Goal: Task Accomplishment & Management: Manage account settings

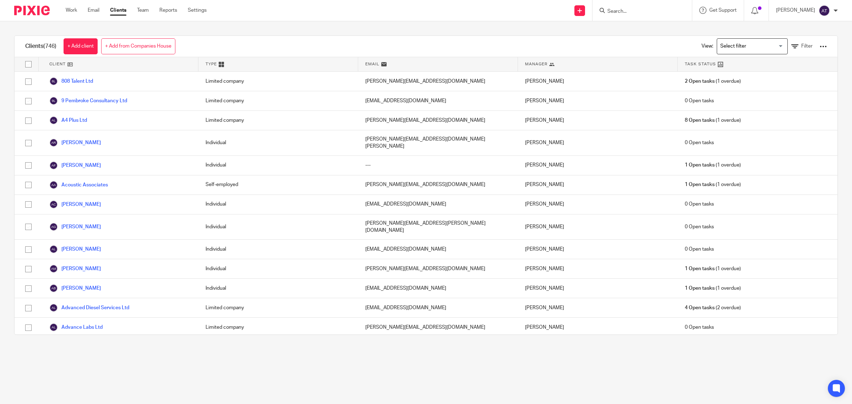
click at [636, 11] on input "Search" at bounding box center [639, 12] width 64 height 6
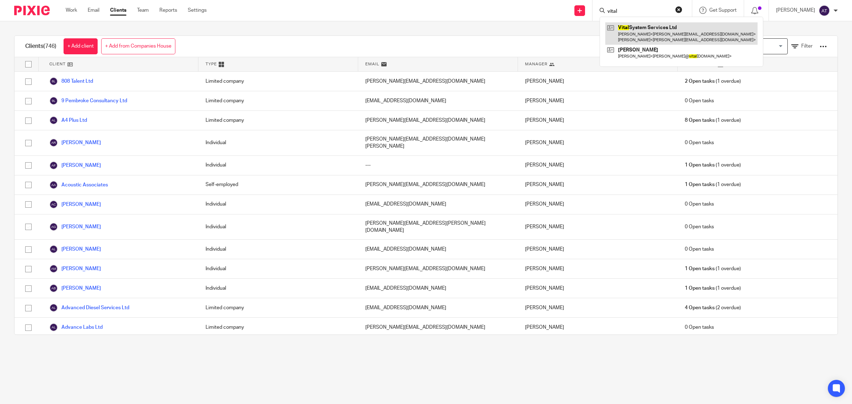
type input "vital"
click at [640, 31] on link at bounding box center [681, 33] width 152 height 22
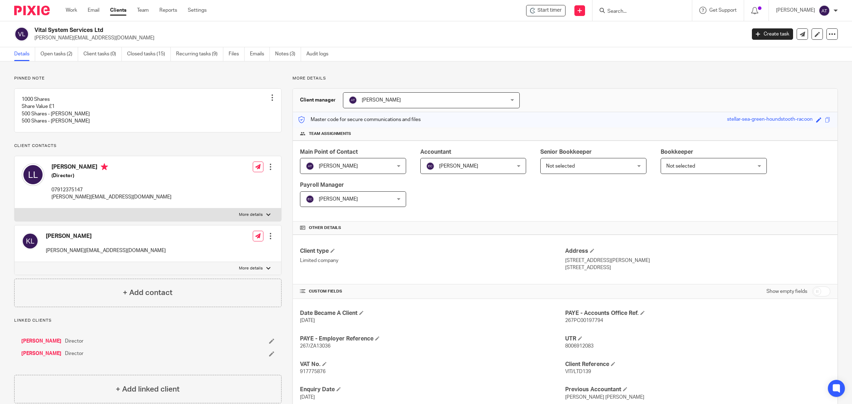
click at [269, 174] on div "Edit contact Create client from contact Export data Delete contact" at bounding box center [270, 167] width 7 height 14
click at [268, 170] on div at bounding box center [270, 166] width 7 height 7
click at [233, 187] on link "Edit contact" at bounding box center [236, 190] width 68 height 10
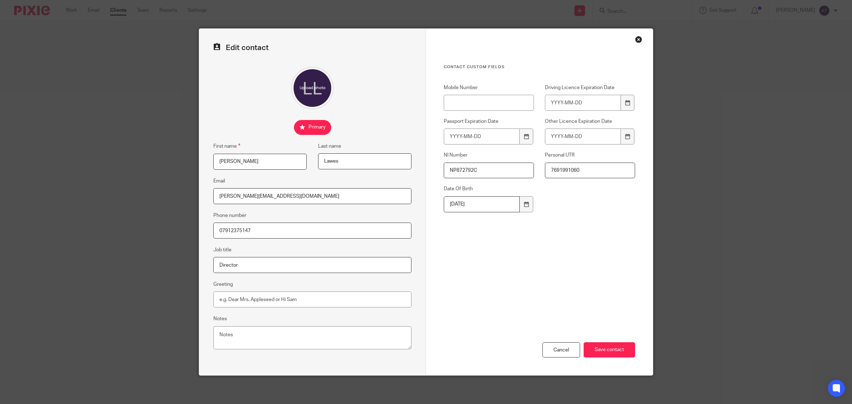
click at [281, 201] on input "[PERSON_NAME][EMAIL_ADDRESS][DOMAIN_NAME]" at bounding box center [312, 196] width 198 height 16
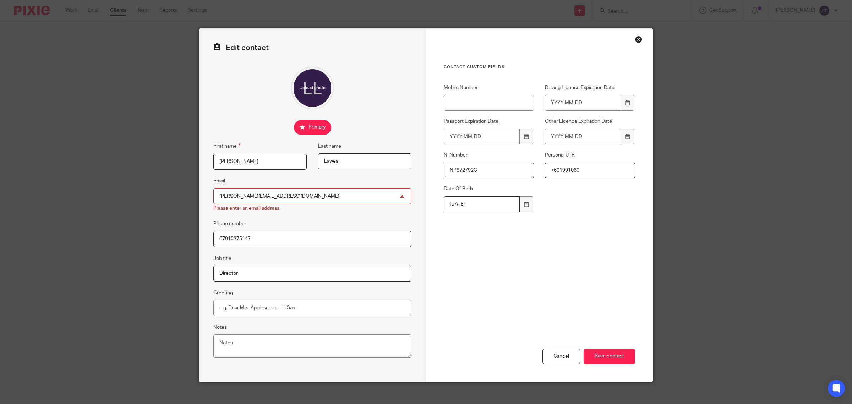
paste input "[PERSON_NAME][EMAIL_ADDRESS][DOMAIN_NAME]"
click at [599, 359] on input "Save contact" at bounding box center [609, 356] width 51 height 15
drag, startPoint x: 267, startPoint y: 197, endPoint x: 201, endPoint y: 197, distance: 66.0
click at [201, 197] on div "Edit contact First name Lee Last name Lawes Email lee@lawesfamily.co.uk, lee@vi…" at bounding box center [312, 205] width 227 height 353
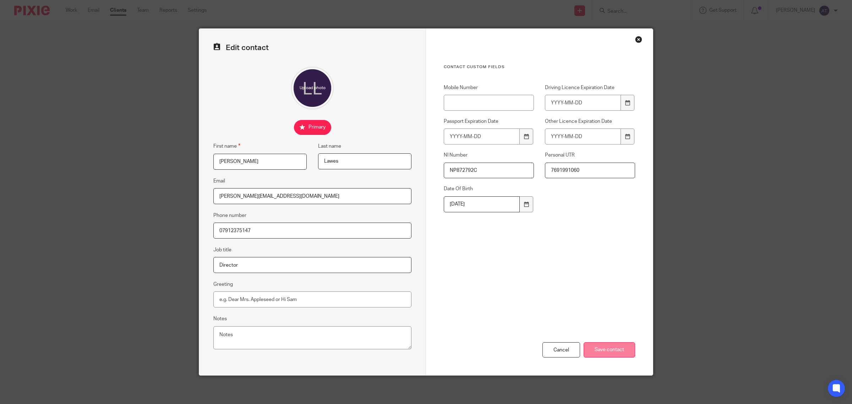
type input "[PERSON_NAME][EMAIL_ADDRESS][DOMAIN_NAME]"
click at [611, 349] on input "Save contact" at bounding box center [609, 349] width 51 height 15
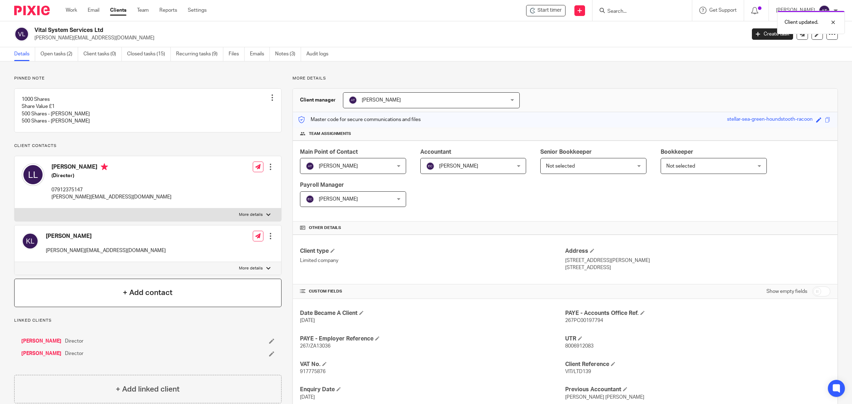
click at [194, 300] on div "+ Add contact" at bounding box center [147, 293] width 267 height 28
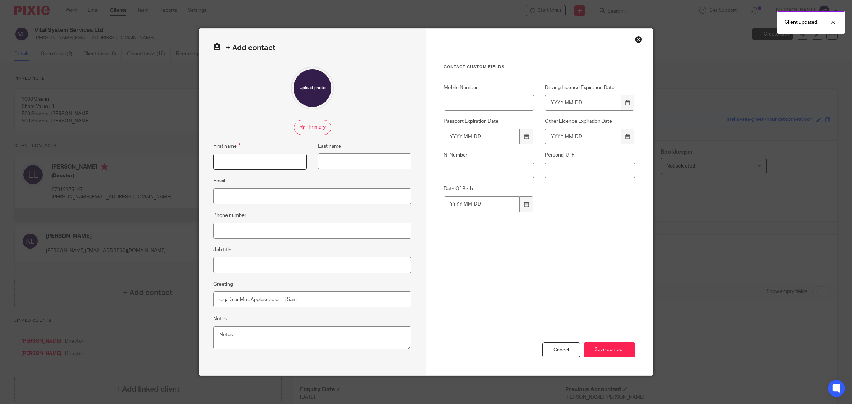
click at [261, 162] on input "First name" at bounding box center [259, 162] width 93 height 16
type input "Lee"
type input "Lawes"
paste input "lee@lawesfamily.co.uk,"
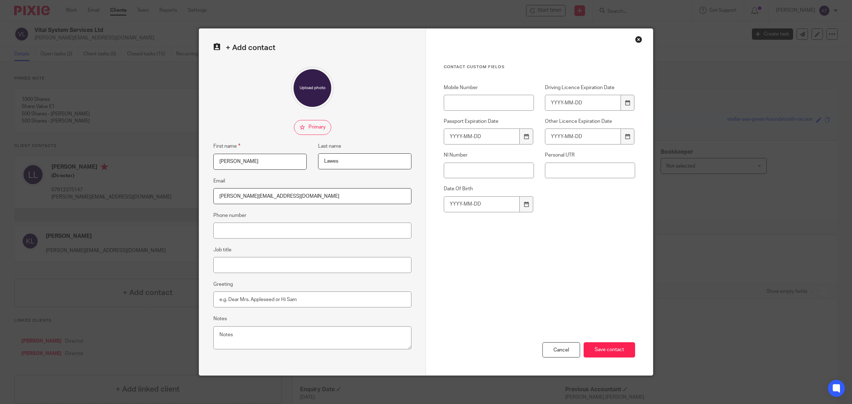
type input "[PERSON_NAME][EMAIL_ADDRESS][DOMAIN_NAME]"
click at [339, 163] on input "Lawes" at bounding box center [364, 161] width 93 height 16
type input "Lawes - Family email"
click at [596, 349] on input "Save contact" at bounding box center [609, 349] width 51 height 15
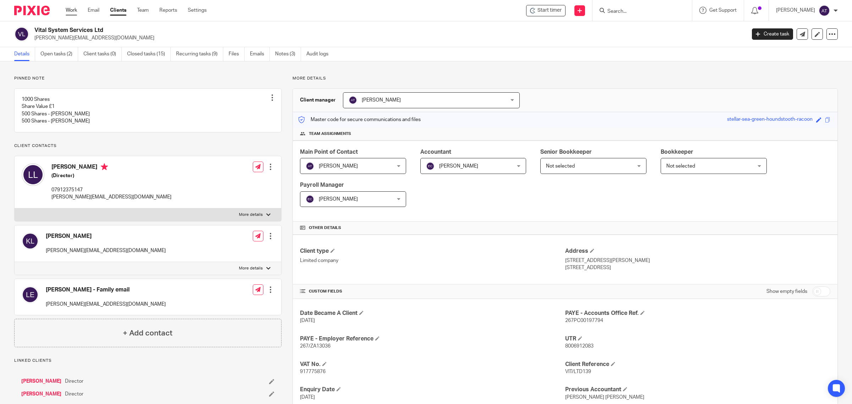
click at [70, 10] on link "Work" at bounding box center [71, 10] width 11 height 7
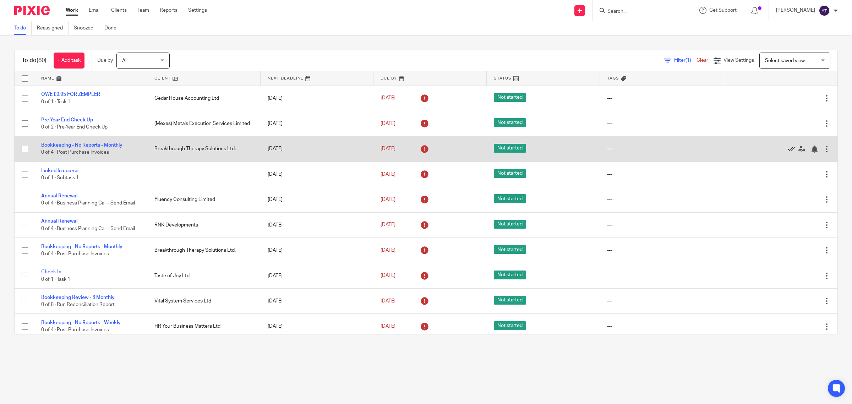
click at [788, 149] on icon at bounding box center [791, 149] width 7 height 7
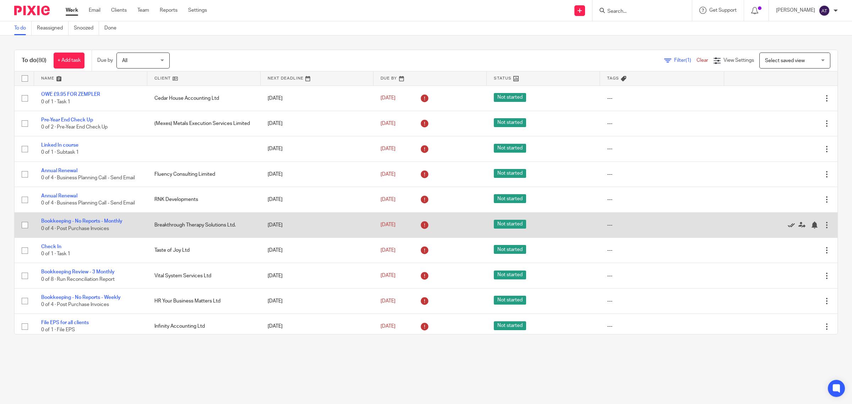
click at [788, 227] on icon at bounding box center [791, 225] width 7 height 7
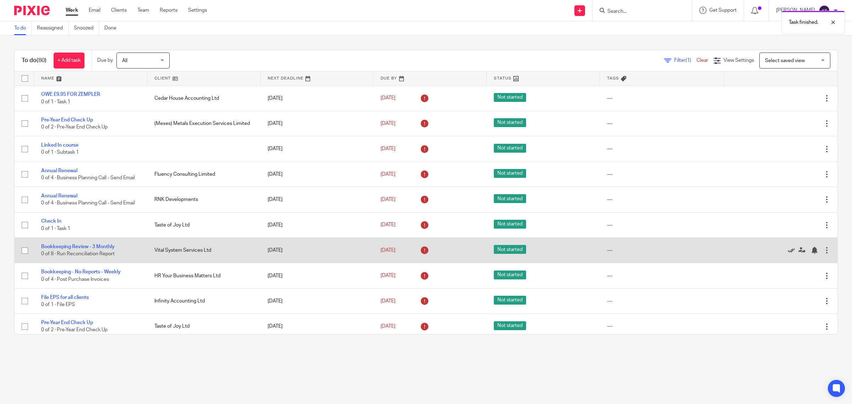
click at [788, 251] on icon at bounding box center [791, 250] width 7 height 7
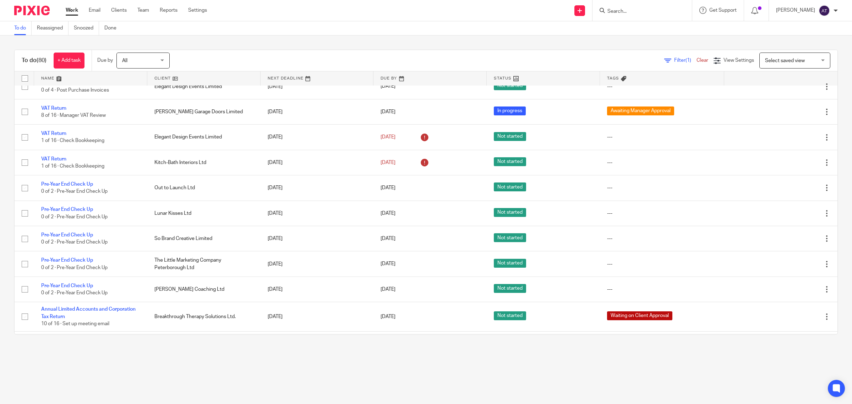
scroll to position [399, 0]
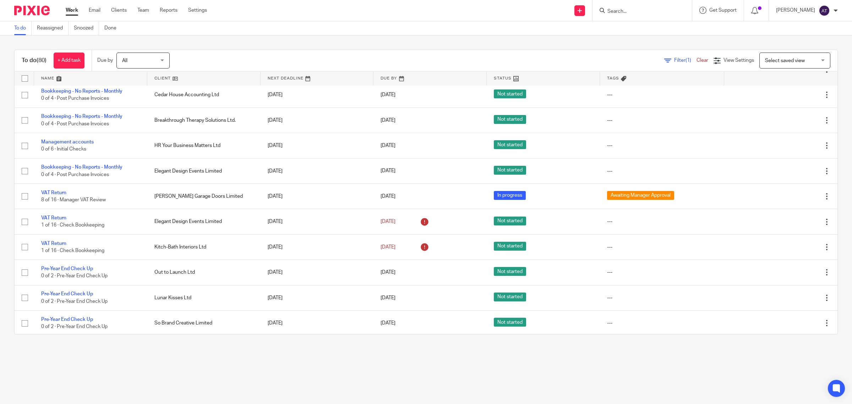
click at [639, 9] on input "Search" at bounding box center [639, 12] width 64 height 6
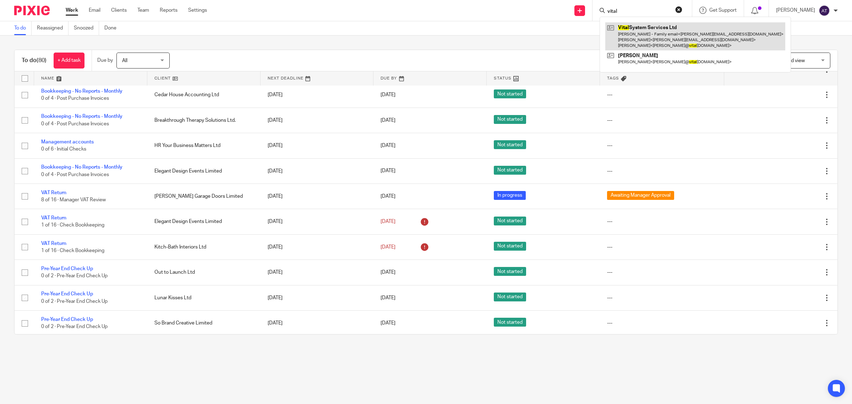
type input "vital"
click at [651, 38] on link at bounding box center [695, 36] width 180 height 28
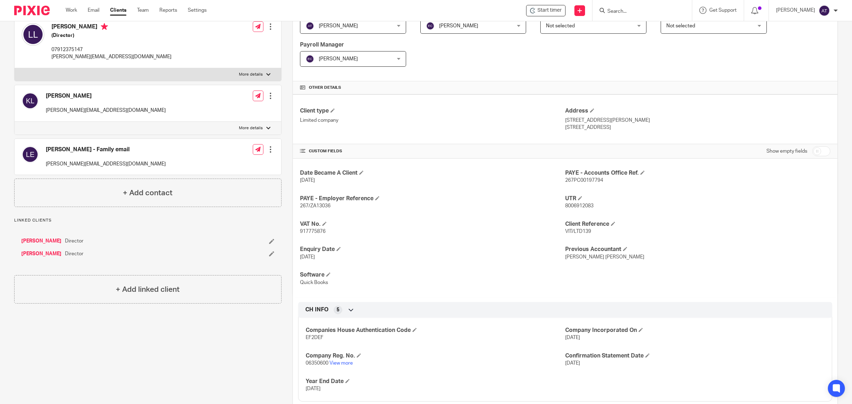
scroll to position [178, 0]
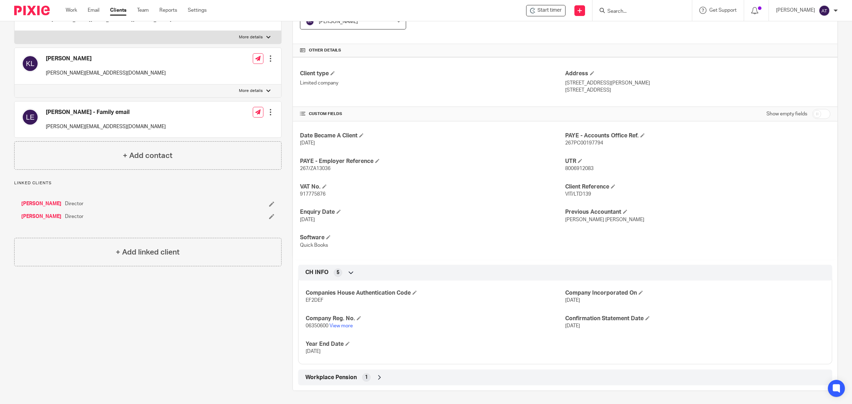
click at [813, 115] on input "checkbox" at bounding box center [821, 114] width 18 height 10
checkbox input "true"
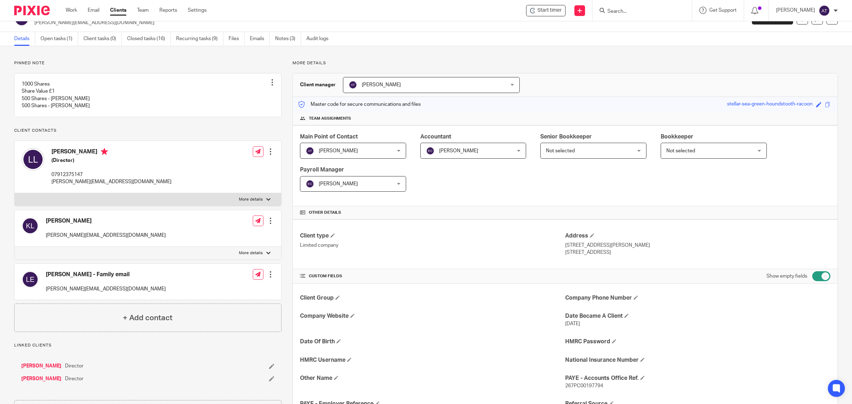
scroll to position [0, 0]
